Goal: Understand process/instructions: Learn about a topic

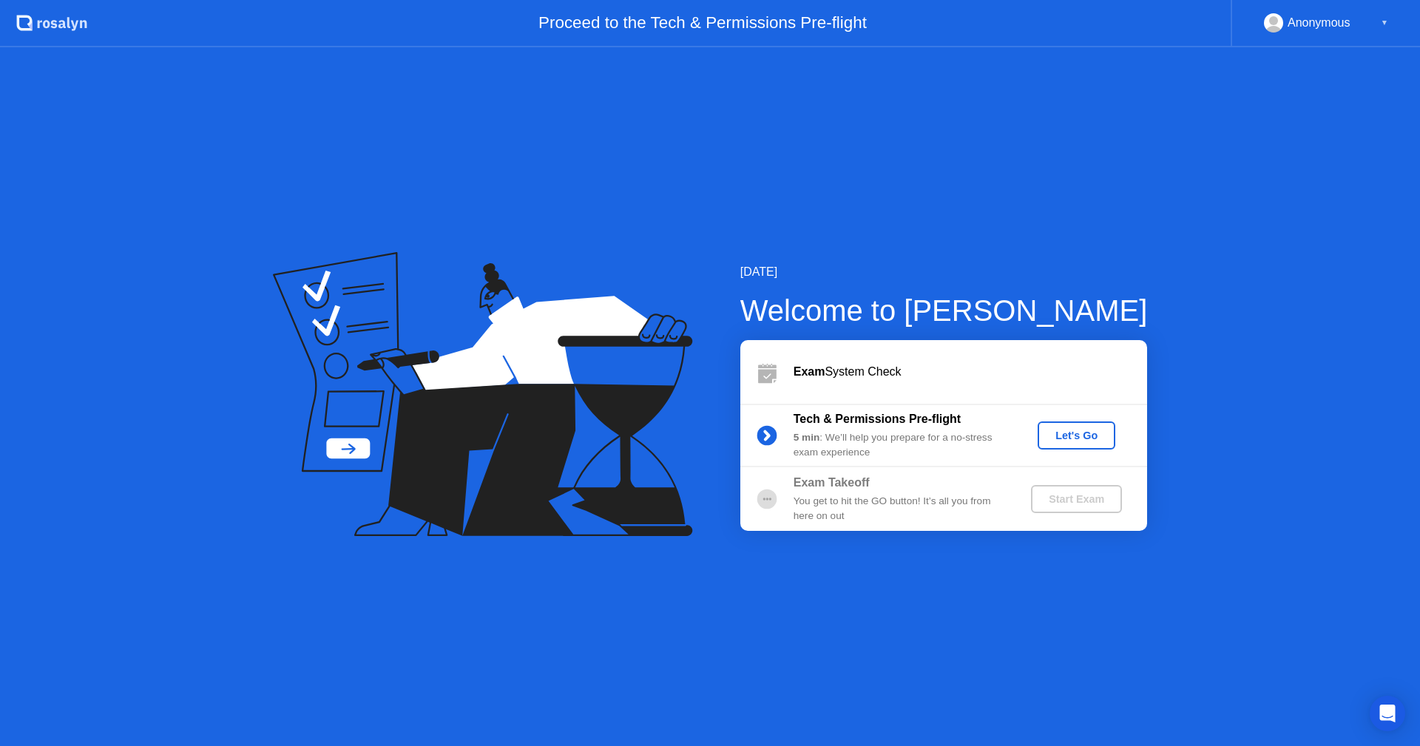
click at [1073, 435] on div "Let's Go" at bounding box center [1076, 436] width 66 height 12
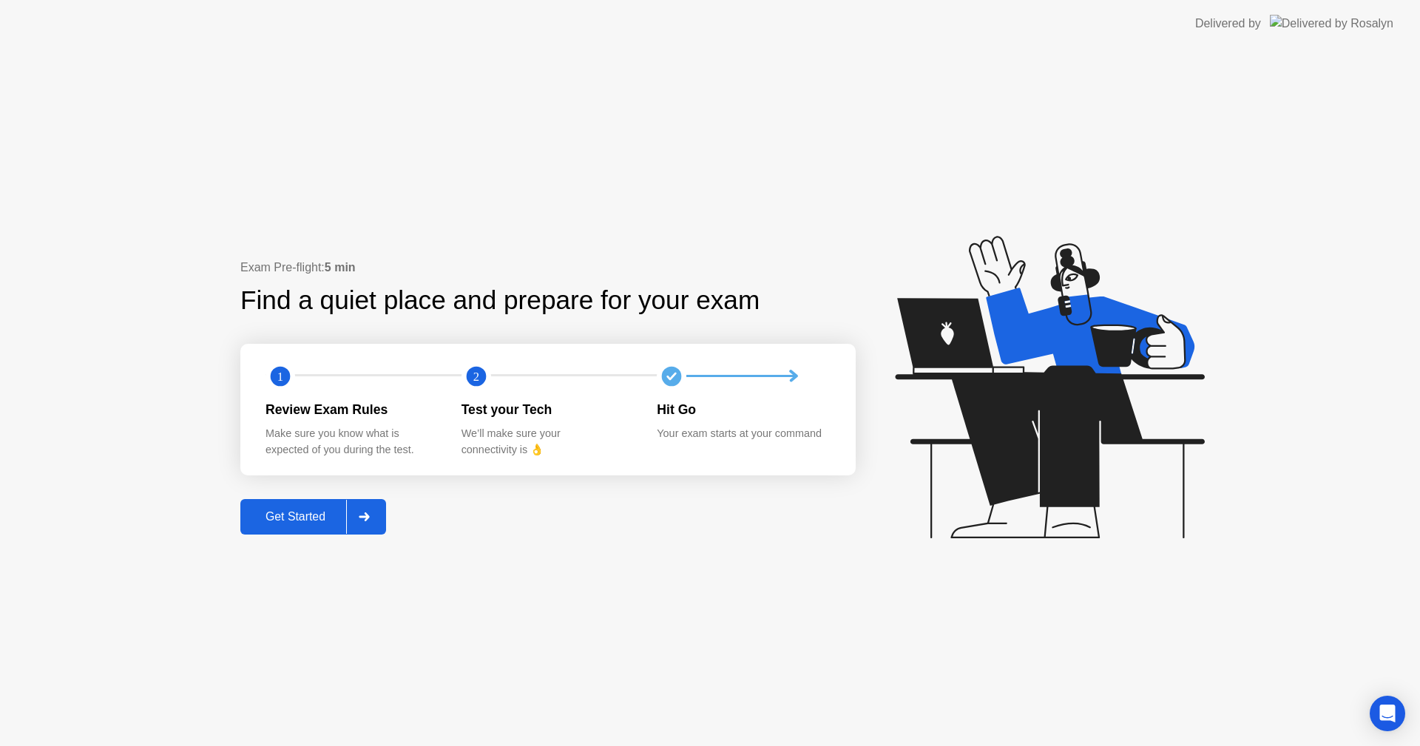
click at [307, 519] on div "Get Started" at bounding box center [295, 516] width 101 height 13
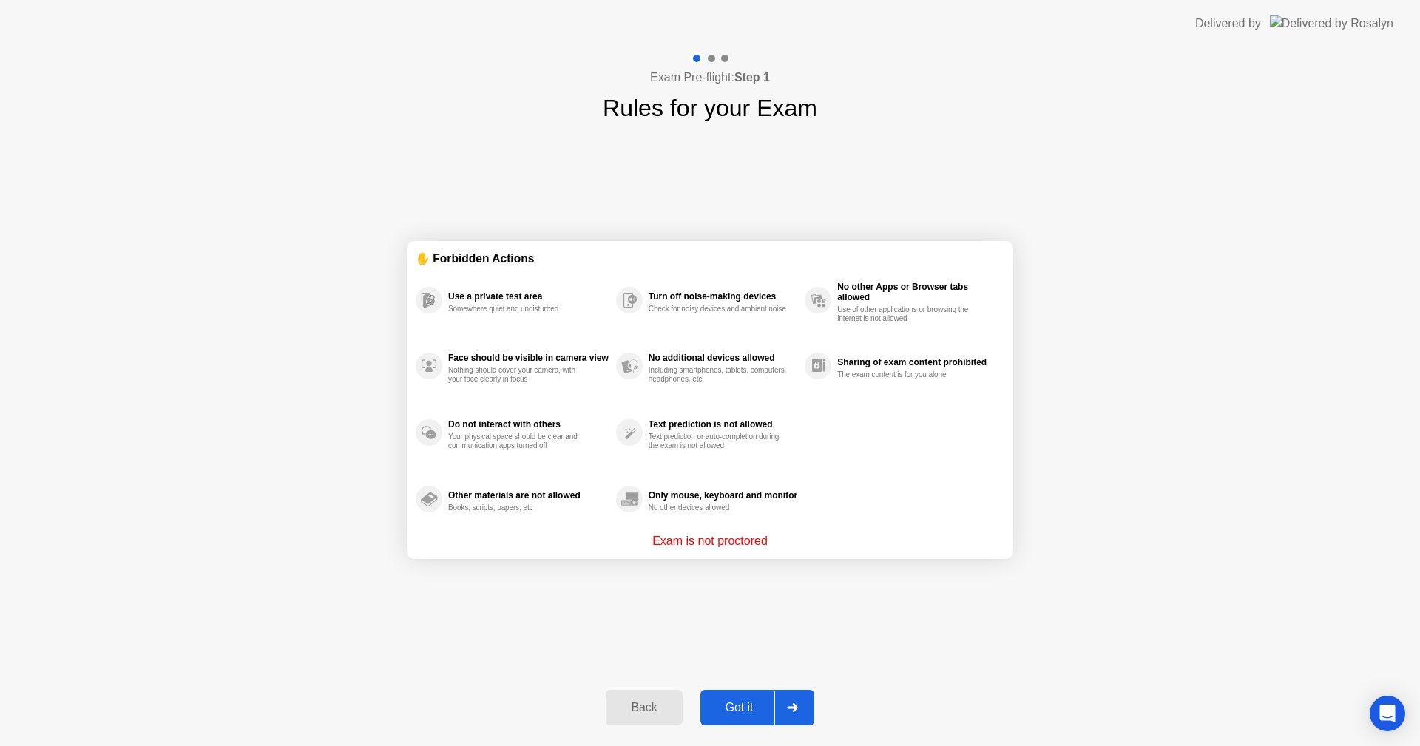
click at [729, 710] on div "Got it" at bounding box center [739, 707] width 69 height 13
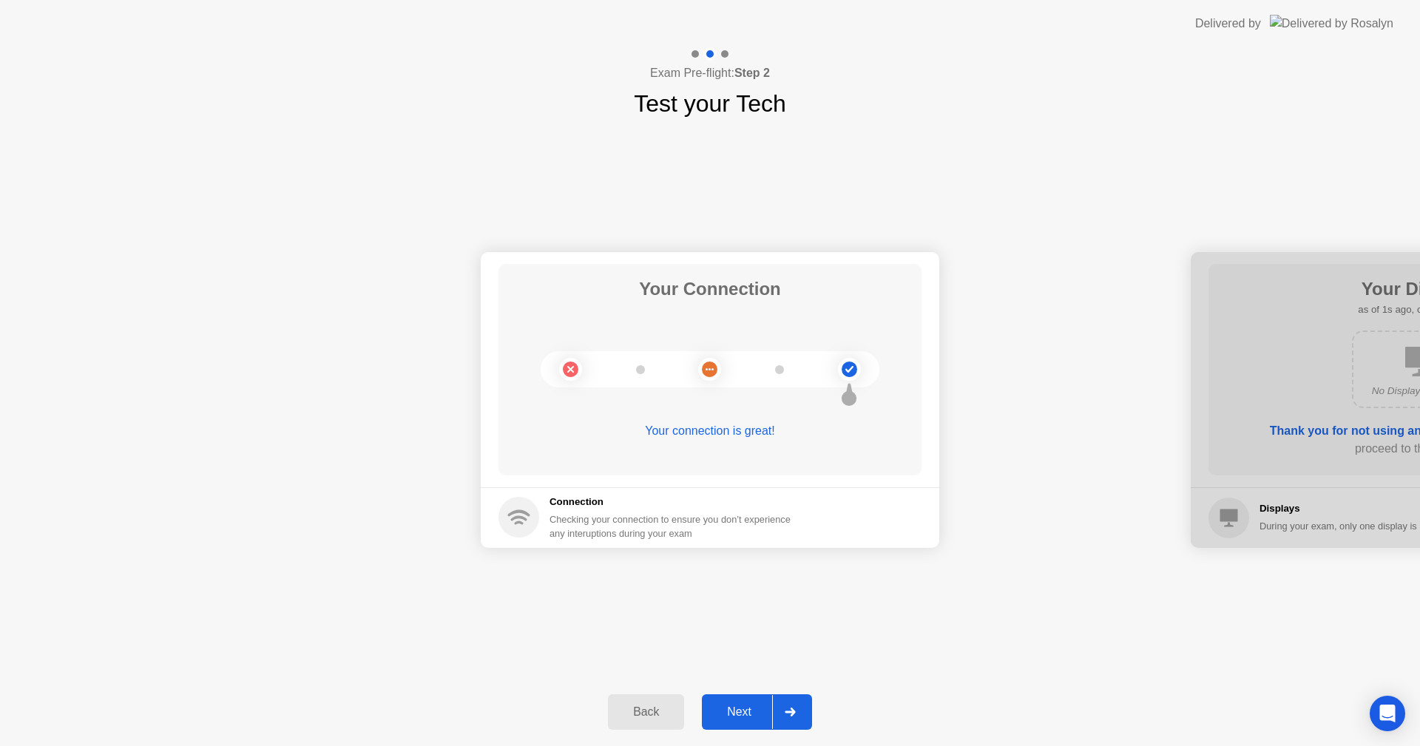
click at [732, 713] on div "Next" at bounding box center [739, 711] width 66 height 13
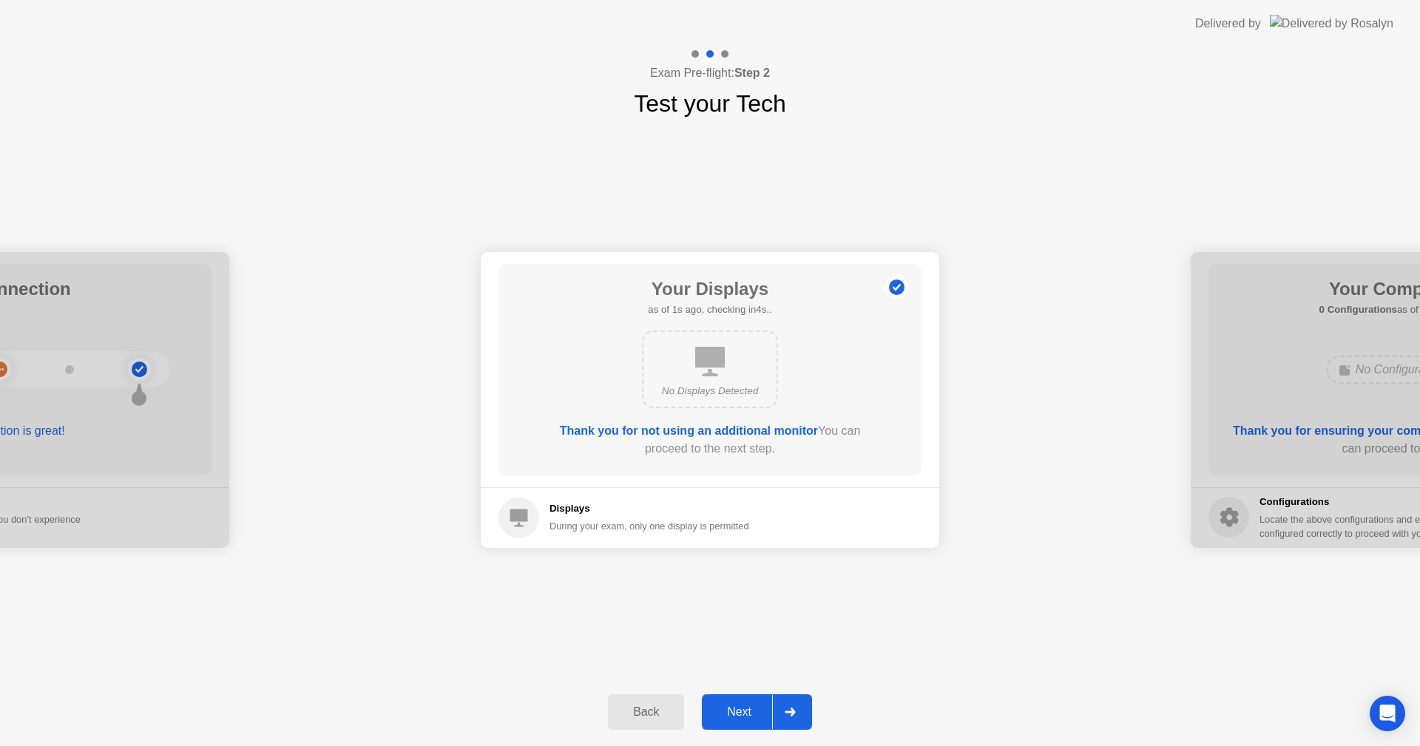
click at [737, 711] on div "Next" at bounding box center [739, 711] width 66 height 13
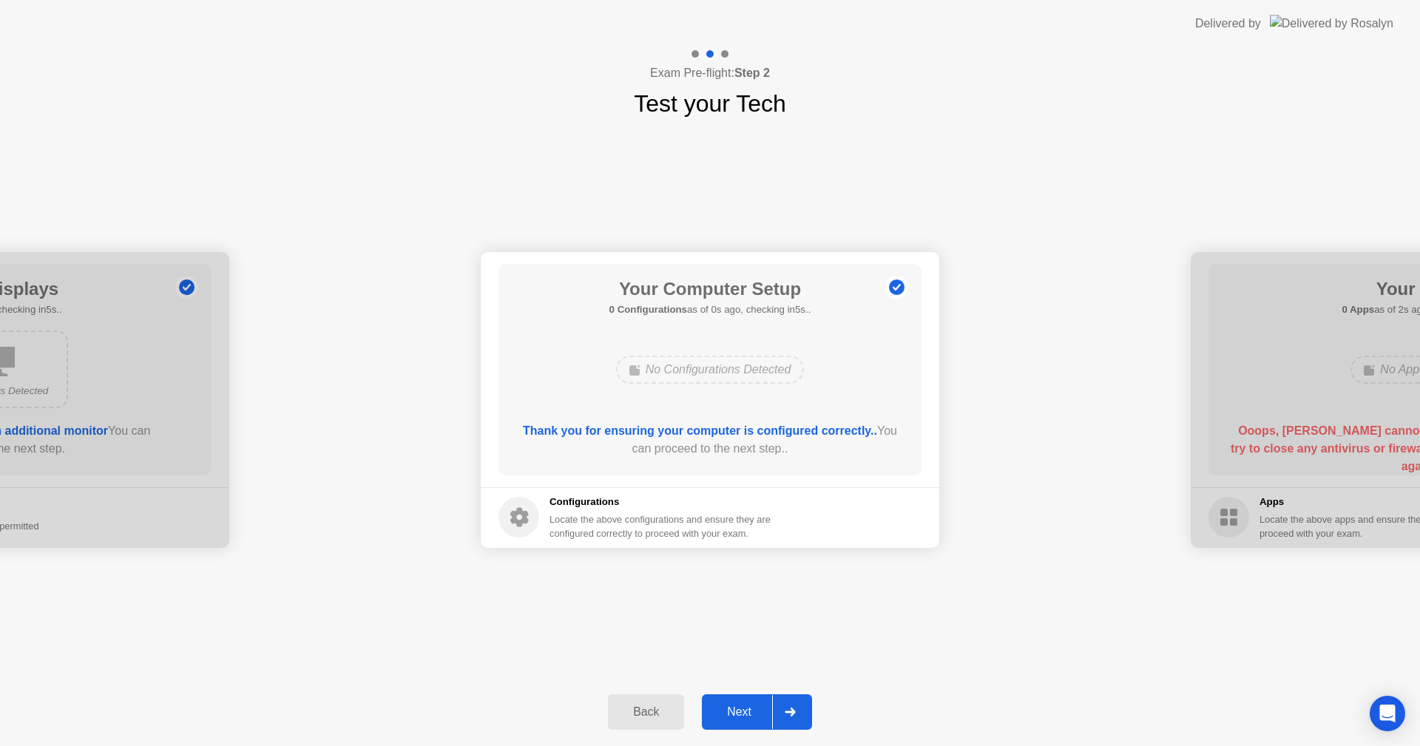
click at [737, 711] on div "Next" at bounding box center [739, 711] width 66 height 13
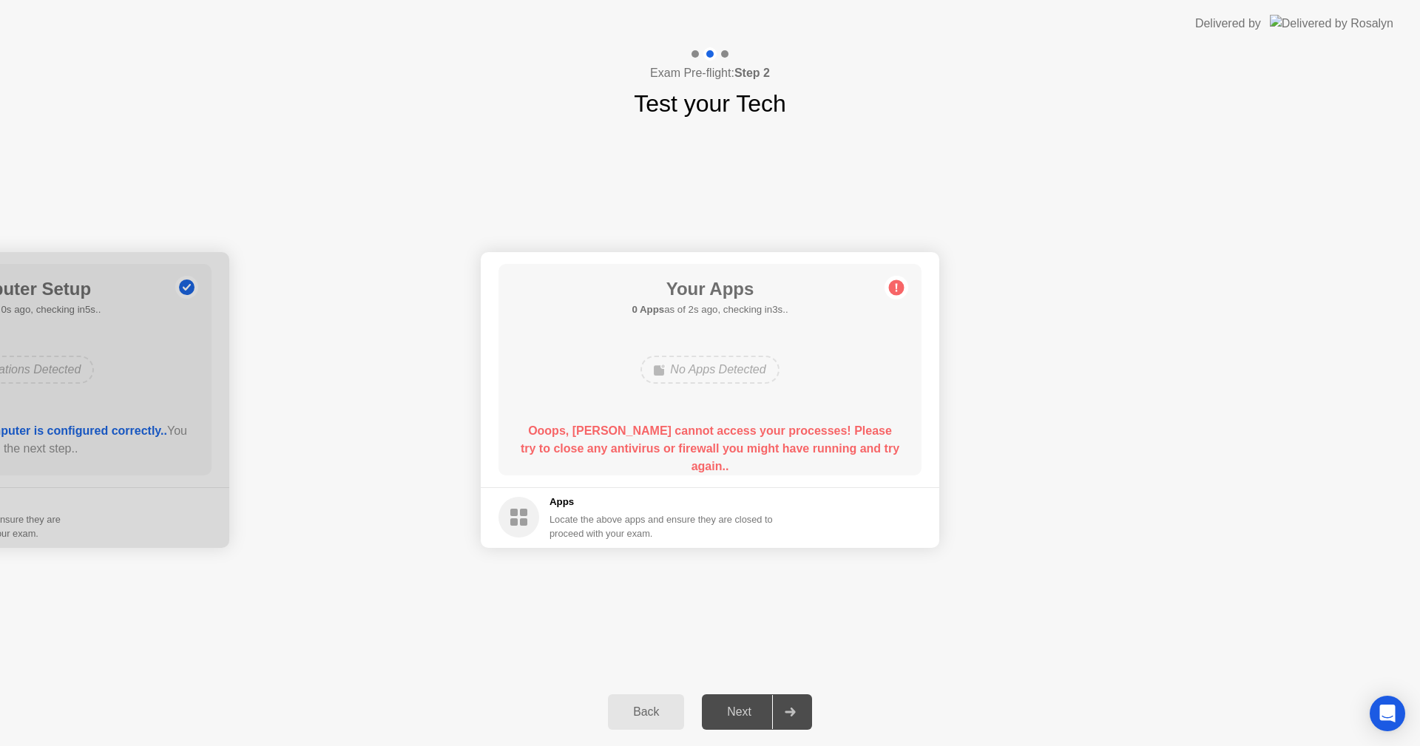
click at [557, 504] on h5 "Apps" at bounding box center [661, 502] width 224 height 15
click at [534, 487] on footer "Apps Locate the above apps and ensure they are closed to proceed with your exam." at bounding box center [710, 517] width 458 height 61
click at [534, 491] on footer "Apps Locate the above apps and ensure they are closed to proceed with your exam." at bounding box center [710, 517] width 458 height 61
click at [562, 501] on h5 "Apps" at bounding box center [661, 502] width 224 height 15
click at [898, 285] on circle at bounding box center [897, 287] width 16 height 16
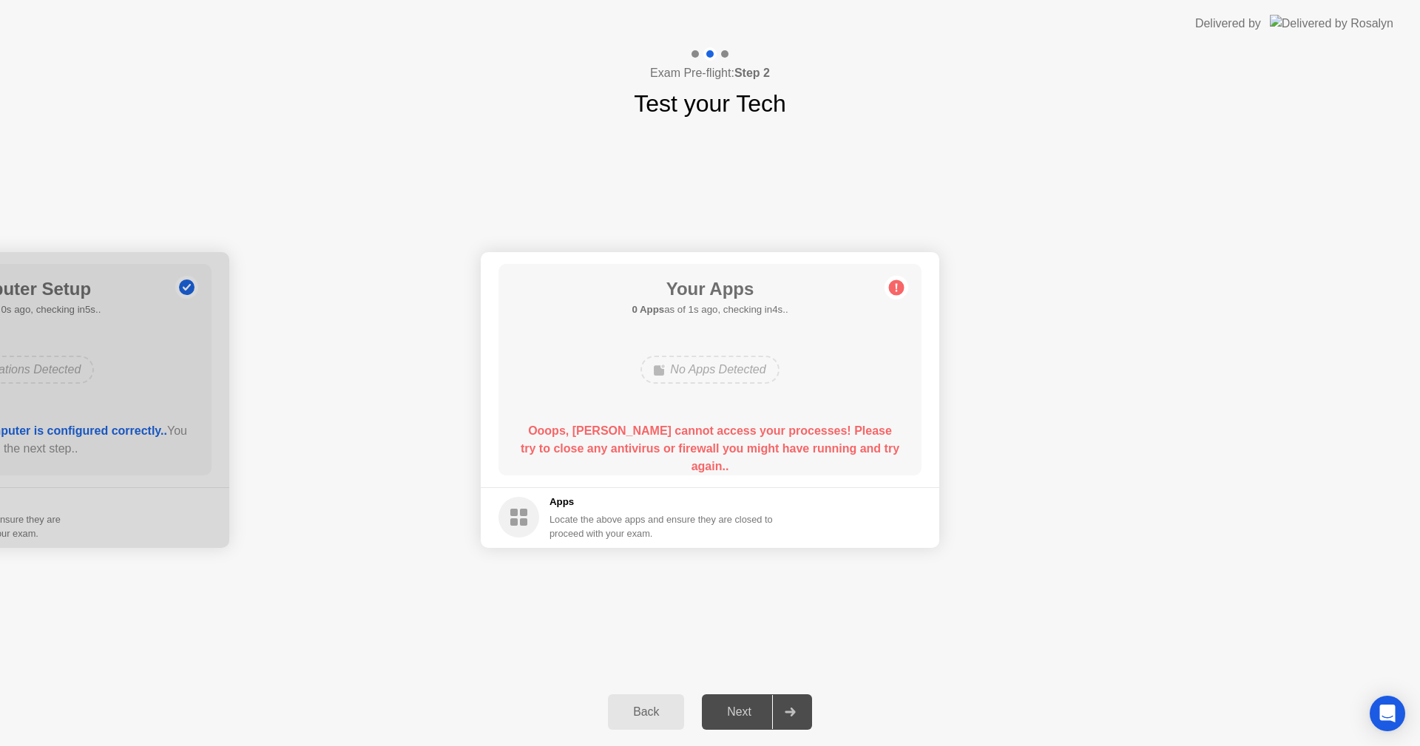
click at [844, 302] on div "Your Apps 0 Apps as of 1s ago, checking in4s.. No Apps Detected Ooops, [PERSON_…" at bounding box center [709, 369] width 423 height 211
